Goal: Check status: Check status

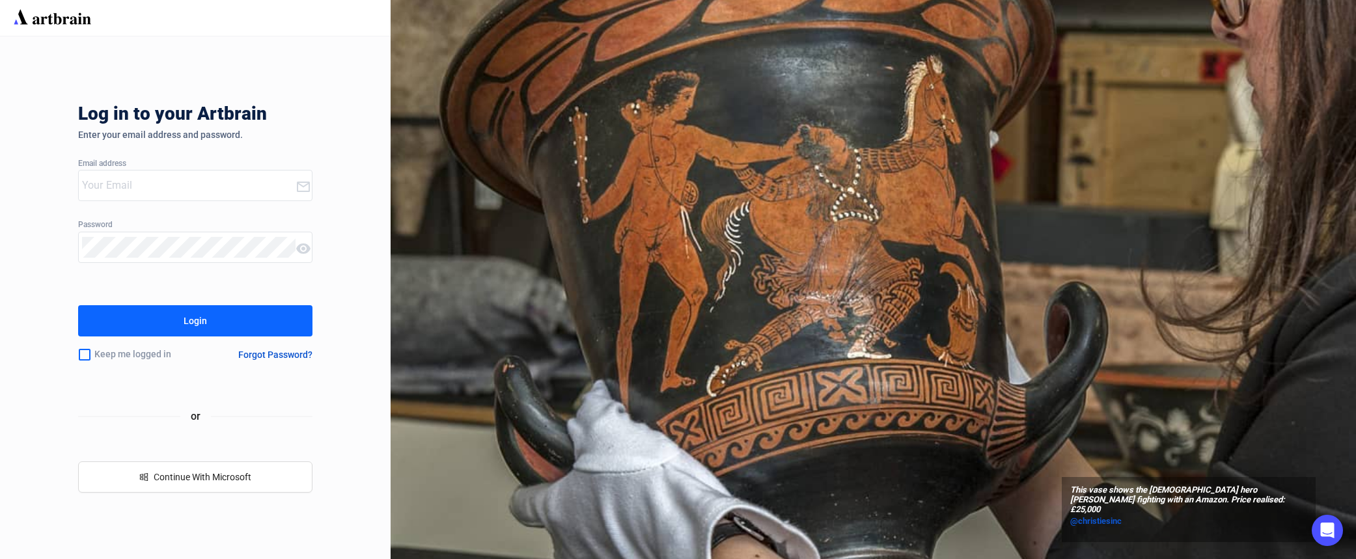
click at [202, 182] on input "email" at bounding box center [189, 185] width 214 height 21
click at [122, 193] on input "email" at bounding box center [189, 185] width 214 height 21
type input "[PERSON_NAME][EMAIL_ADDRESS][DOMAIN_NAME]"
click at [78, 305] on button "Login" at bounding box center [195, 320] width 234 height 31
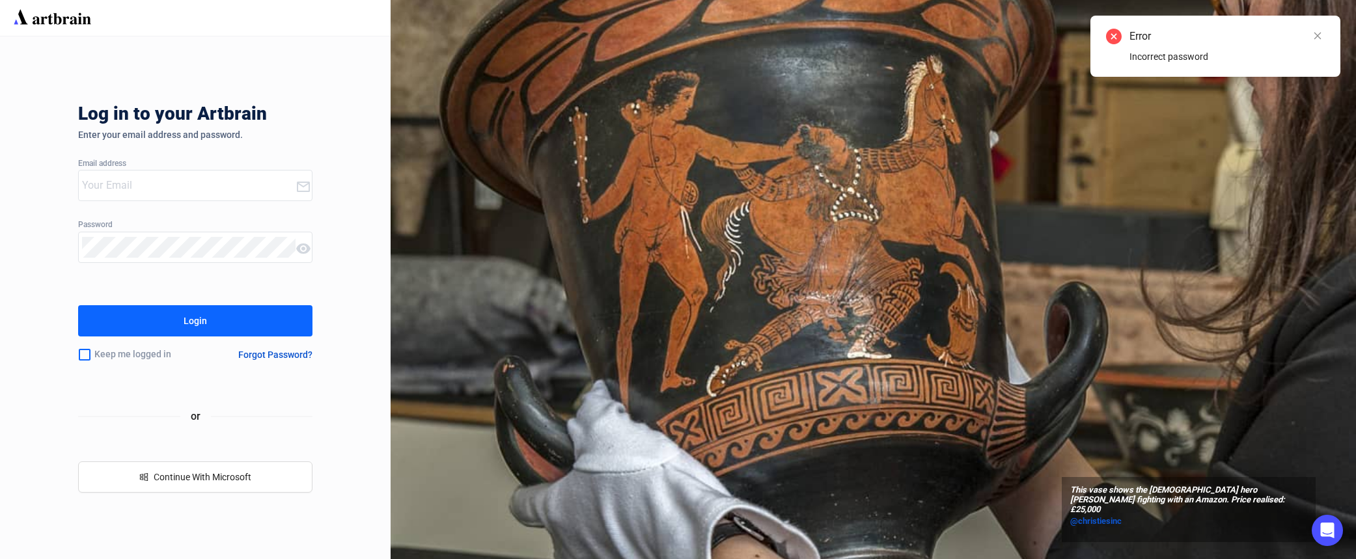
click at [155, 179] on input "email" at bounding box center [189, 185] width 214 height 21
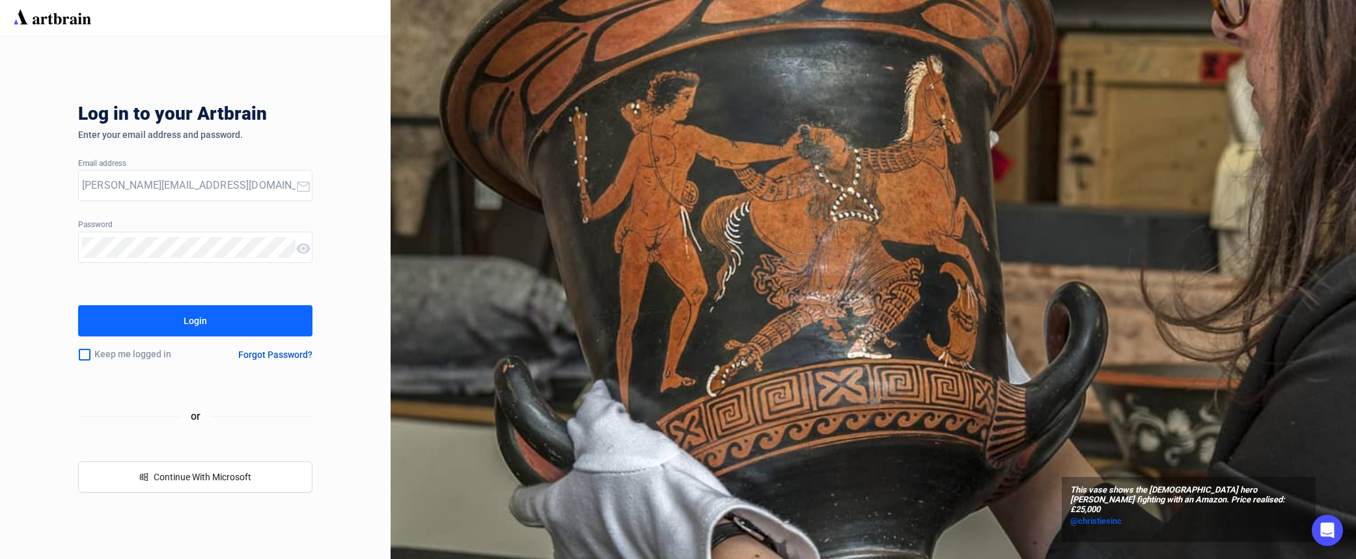
type input "[PERSON_NAME][EMAIL_ADDRESS][DOMAIN_NAME]"
click at [307, 250] on icon at bounding box center [303, 248] width 14 height 10
click at [51, 240] on div "Log in to your Artbrain Enter your email address and password. Email address [P…" at bounding box center [195, 297] width 391 height 523
click at [137, 331] on button "Login" at bounding box center [195, 320] width 234 height 31
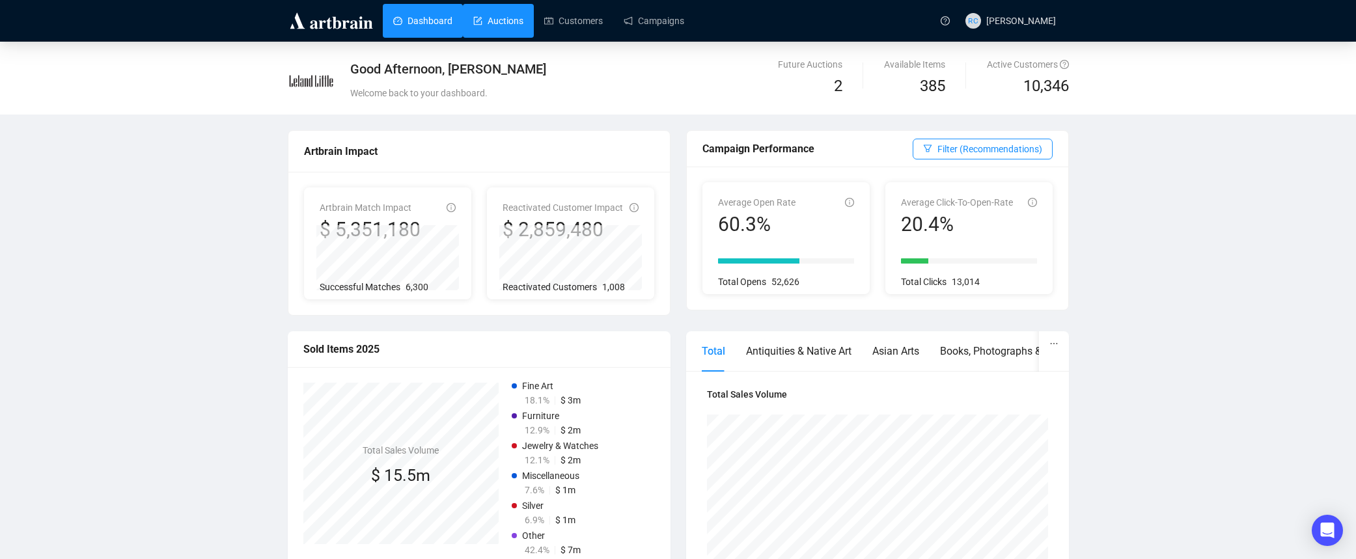
click at [512, 21] on link "Auctions" at bounding box center [498, 21] width 50 height 34
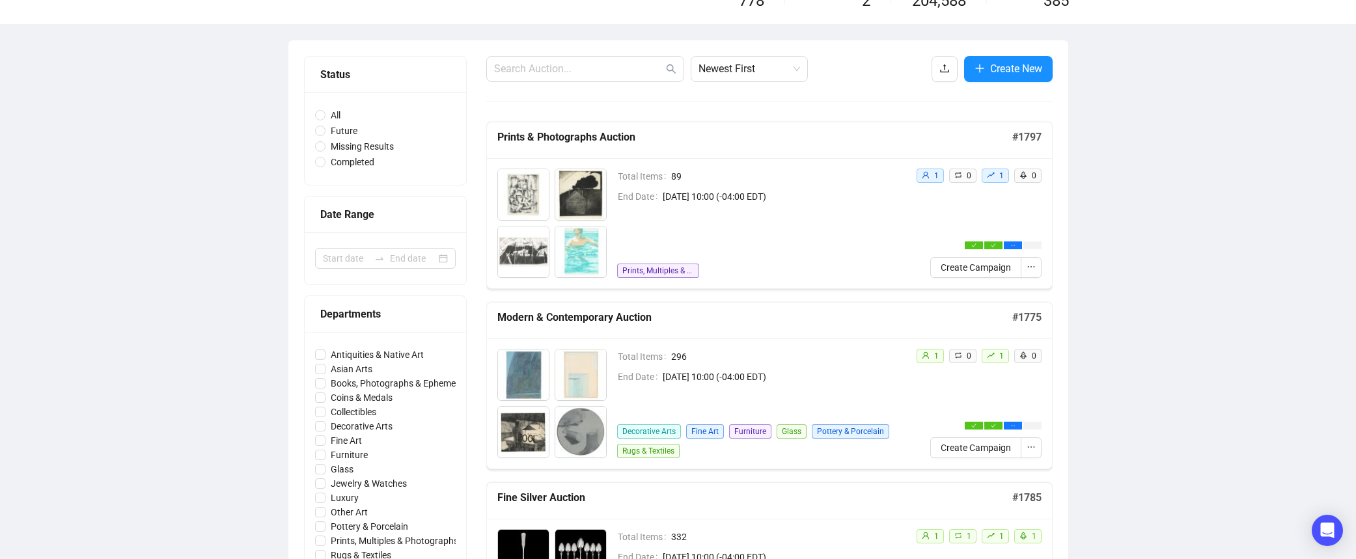
scroll to position [62, 0]
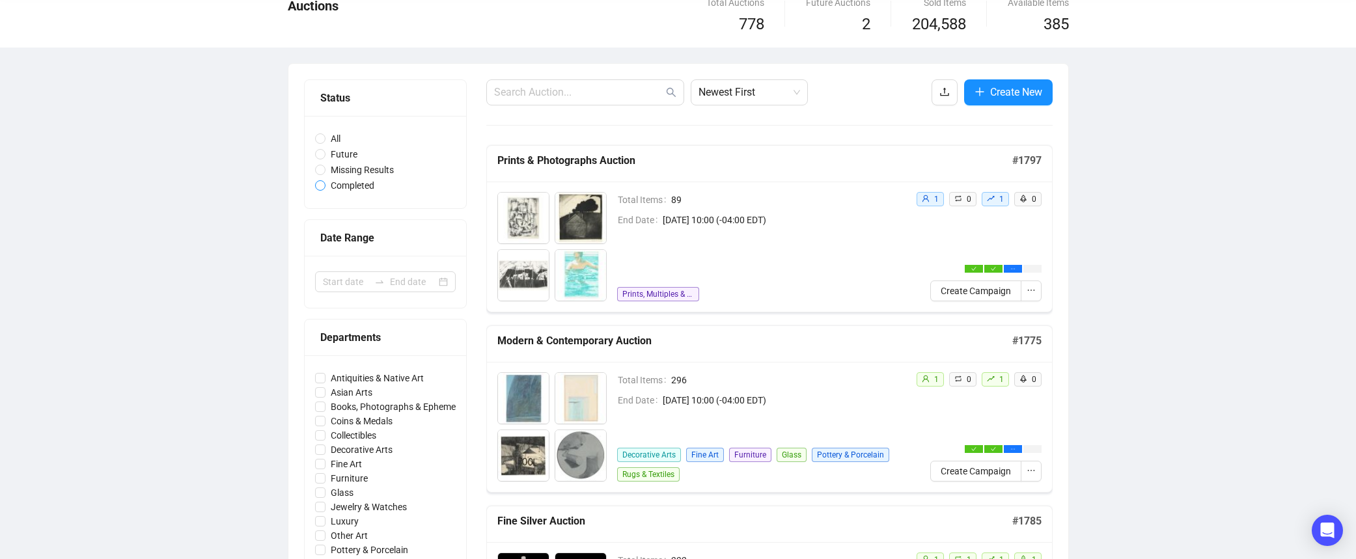
click at [327, 187] on span "Completed" at bounding box center [352, 185] width 54 height 14
click at [325, 187] on input "Completed" at bounding box center [320, 185] width 10 height 10
radio input "true"
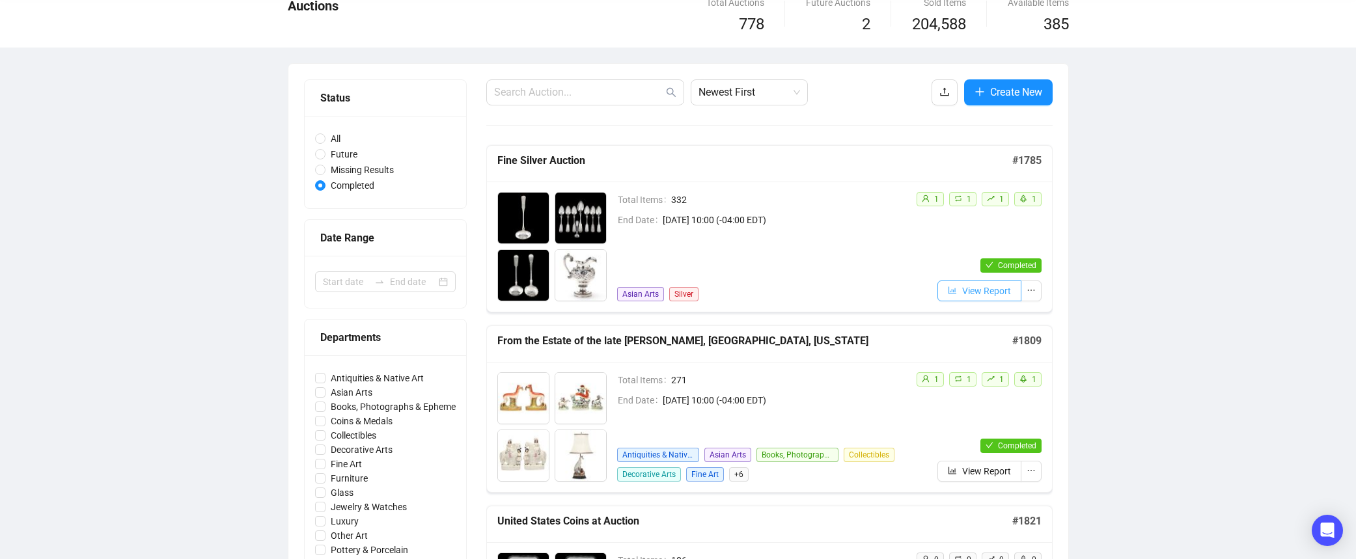
click at [969, 299] on button "View Report" at bounding box center [979, 291] width 84 height 21
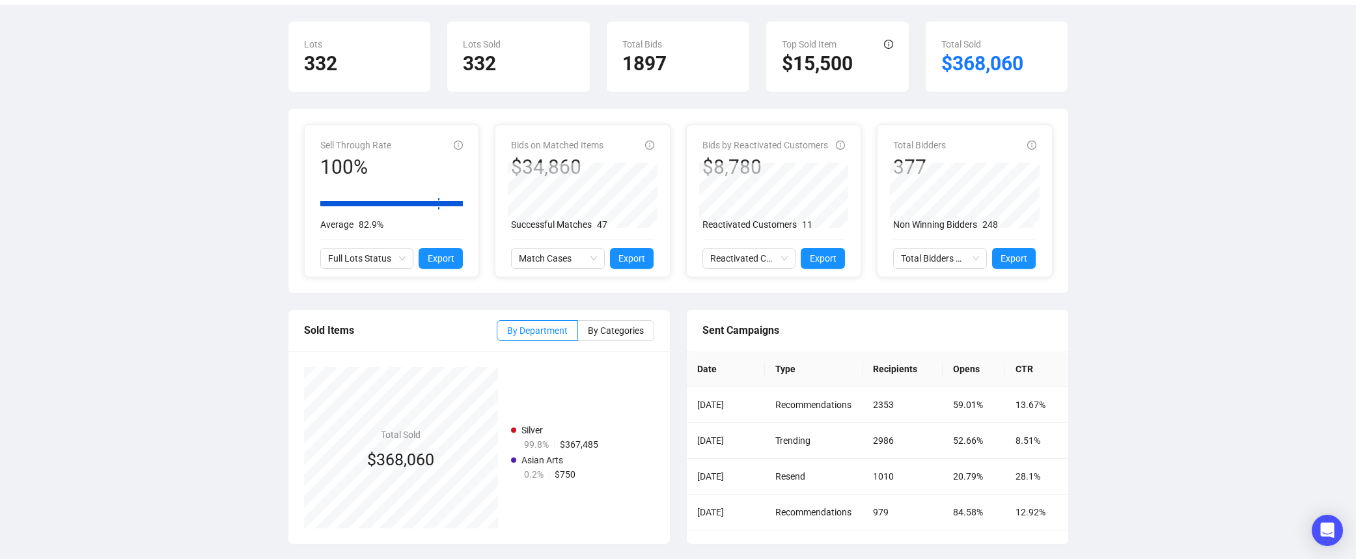
scroll to position [152, 0]
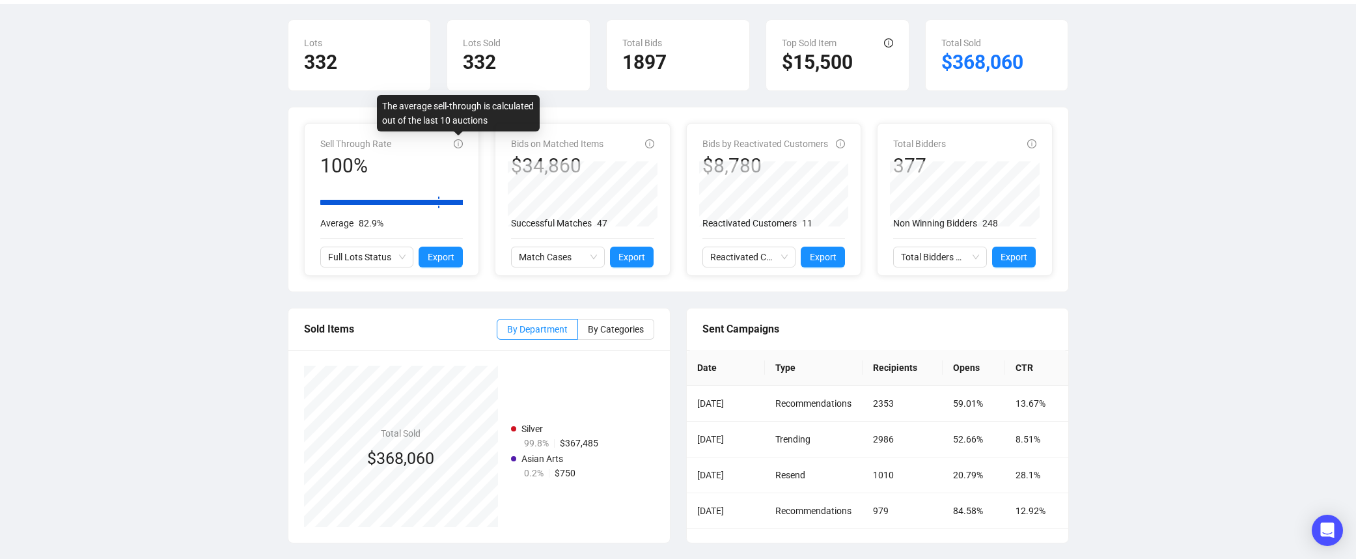
click at [458, 141] on icon "info-circle" at bounding box center [458, 143] width 9 height 9
click at [398, 253] on span "Full Lots Status" at bounding box center [367, 257] width 78 height 20
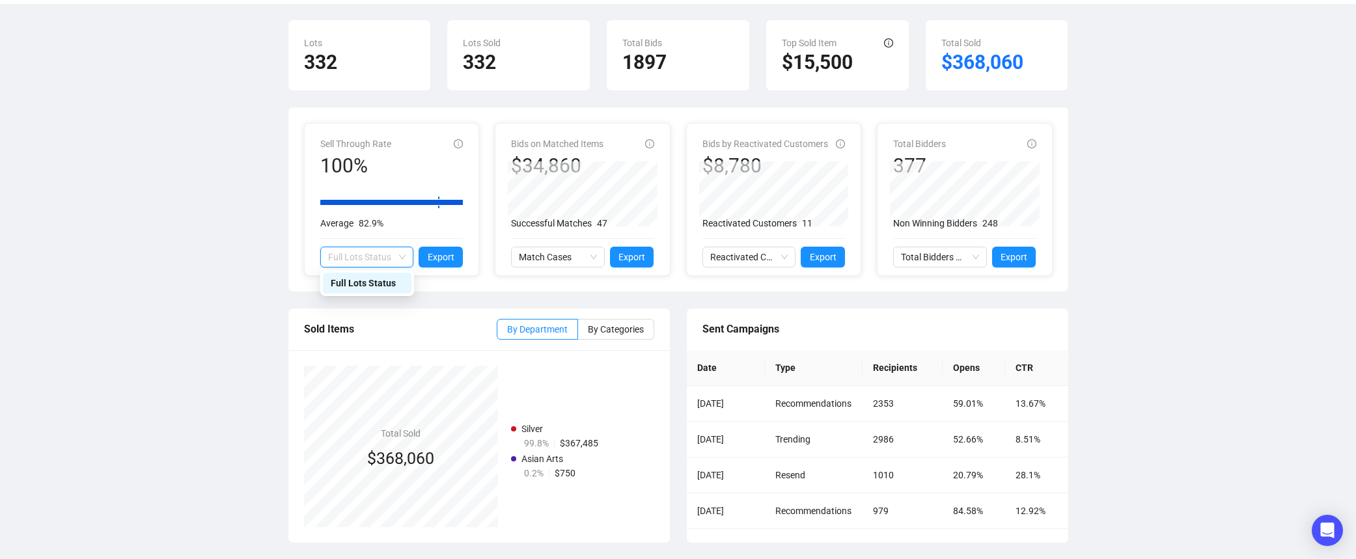
click at [362, 280] on div "Full Lots Status" at bounding box center [367, 283] width 73 height 14
